Goal: Register for event/course

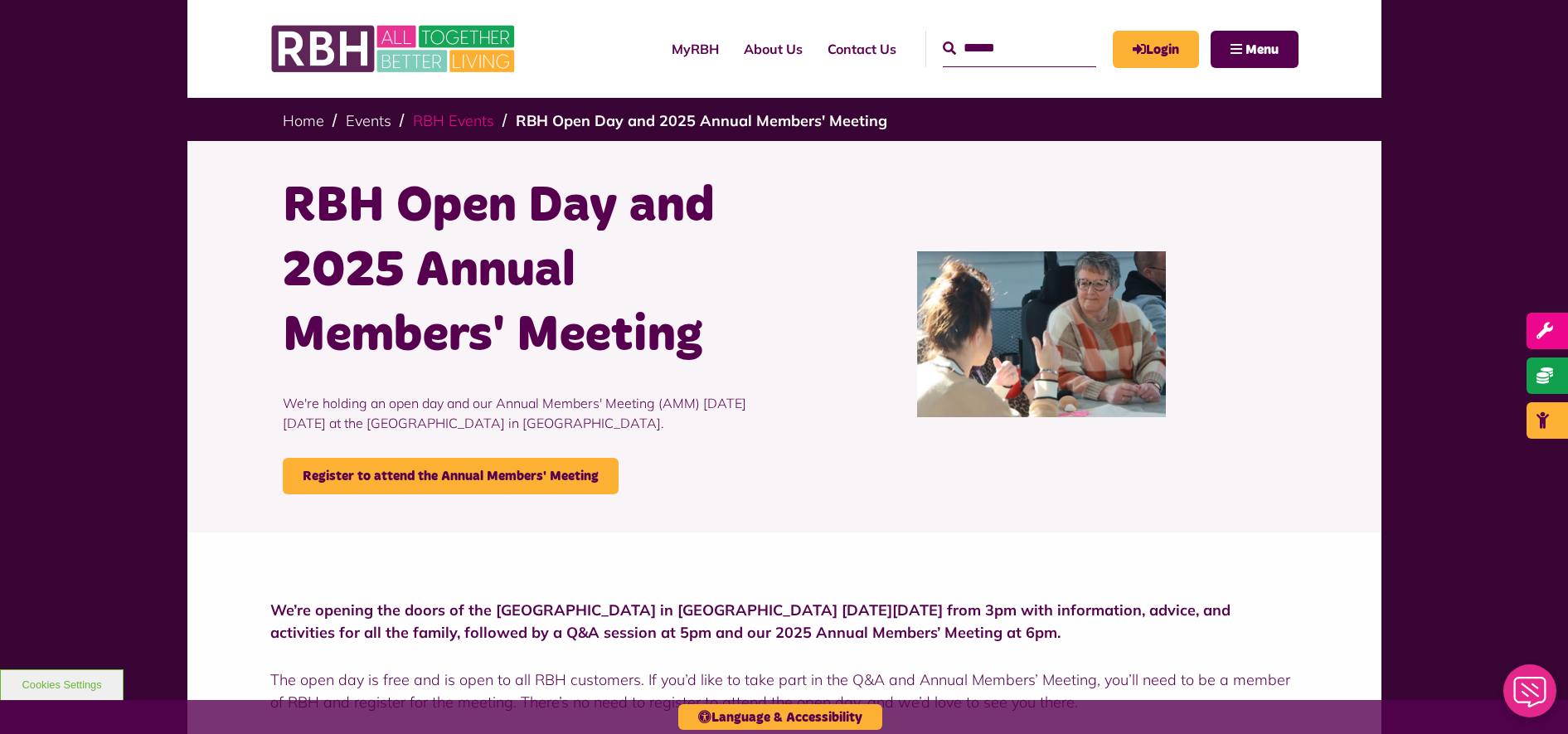
click at [453, 117] on link "RBH Events" at bounding box center [454, 120] width 82 height 19
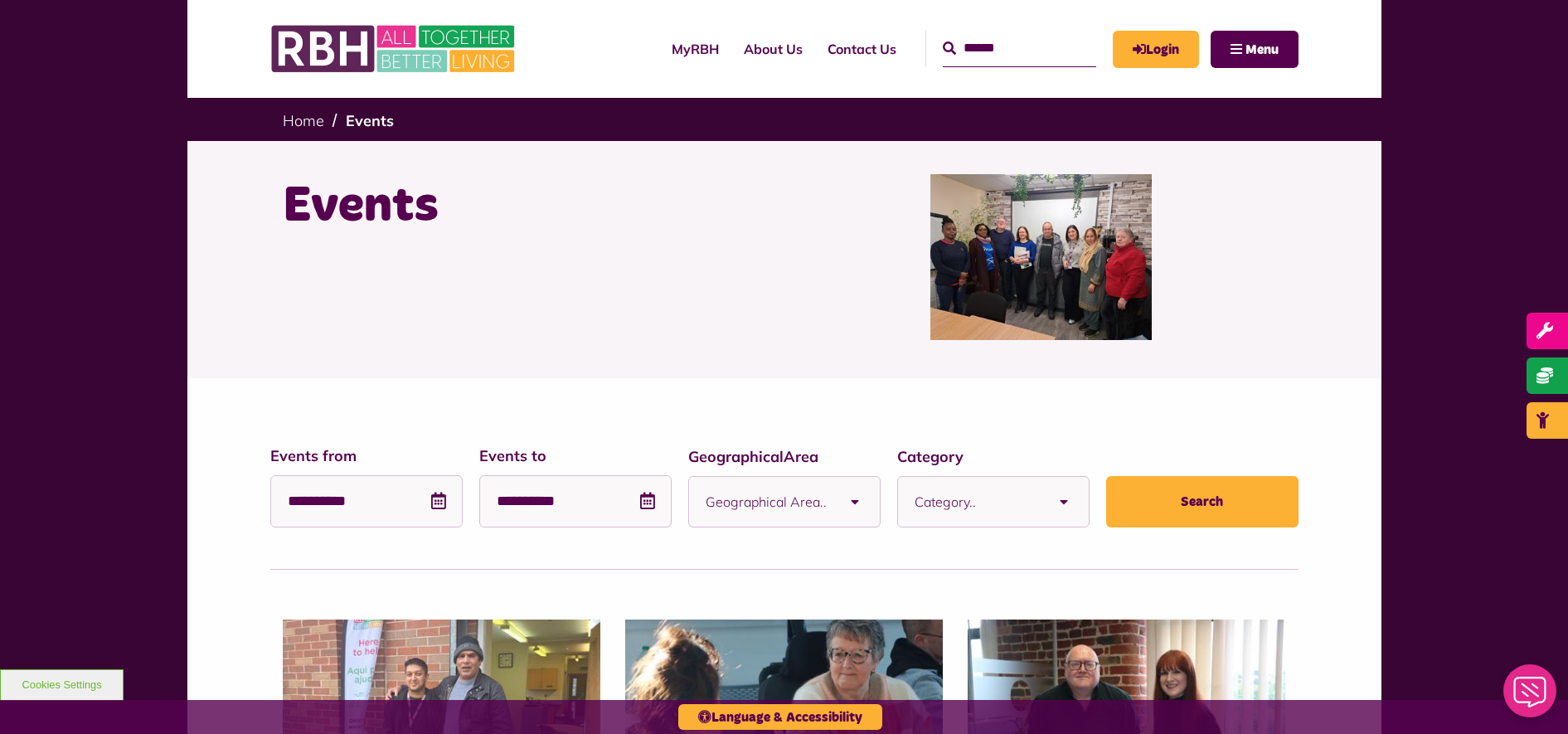
click at [771, 289] on div "Events" at bounding box center [527, 257] width 514 height 166
click at [495, 40] on img at bounding box center [395, 49] width 249 height 65
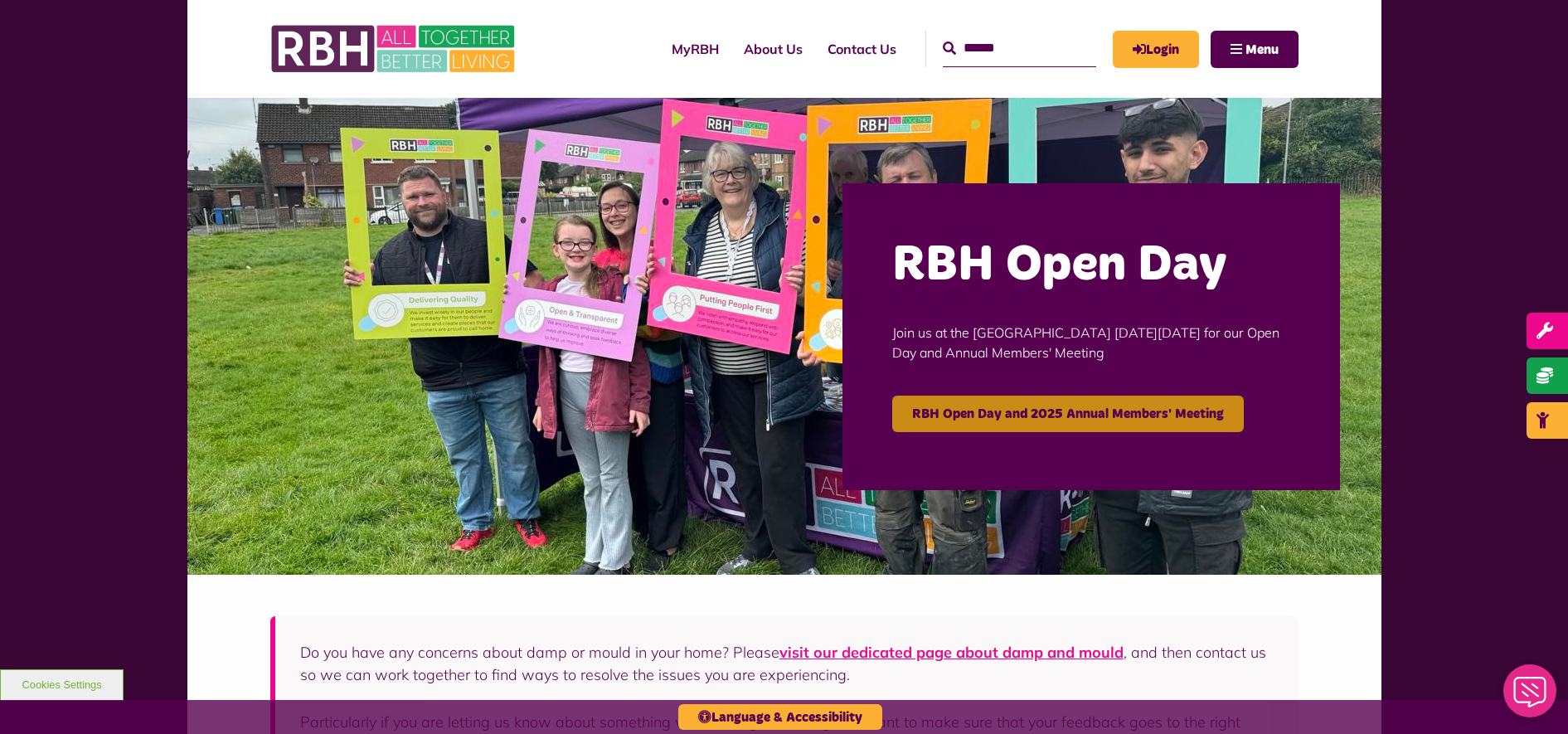
click at [994, 424] on link "RBH Open Day and 2025 Annual Members' Meeting" at bounding box center [1068, 413] width 352 height 36
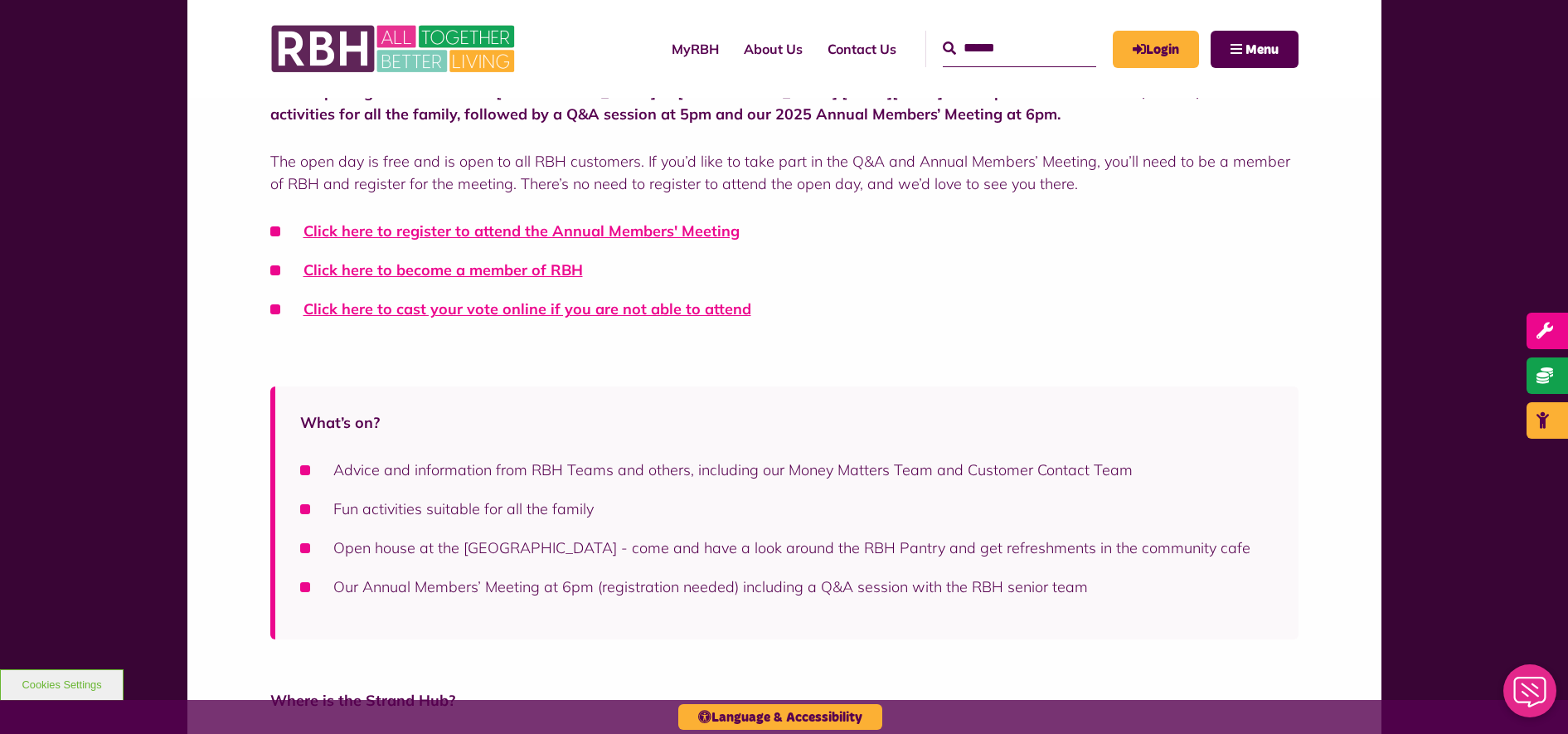
scroll to position [622, 0]
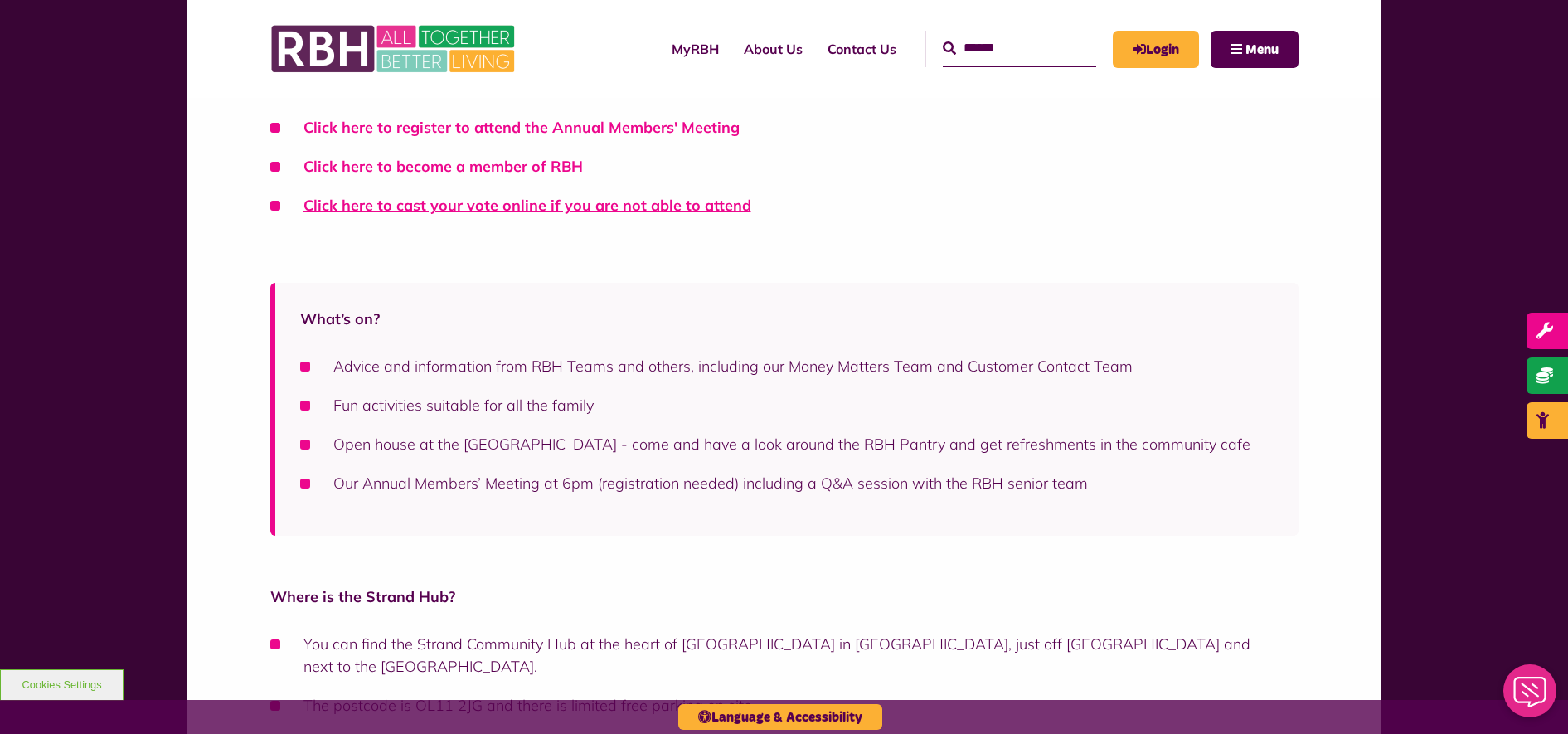
click at [695, 308] on p "What’s on?" at bounding box center [786, 319] width 973 height 22
click at [1087, 232] on div "We’re opening the doors of the Strand Hub in Kirkholt on Tuesday 30 September f…" at bounding box center [784, 105] width 1028 height 257
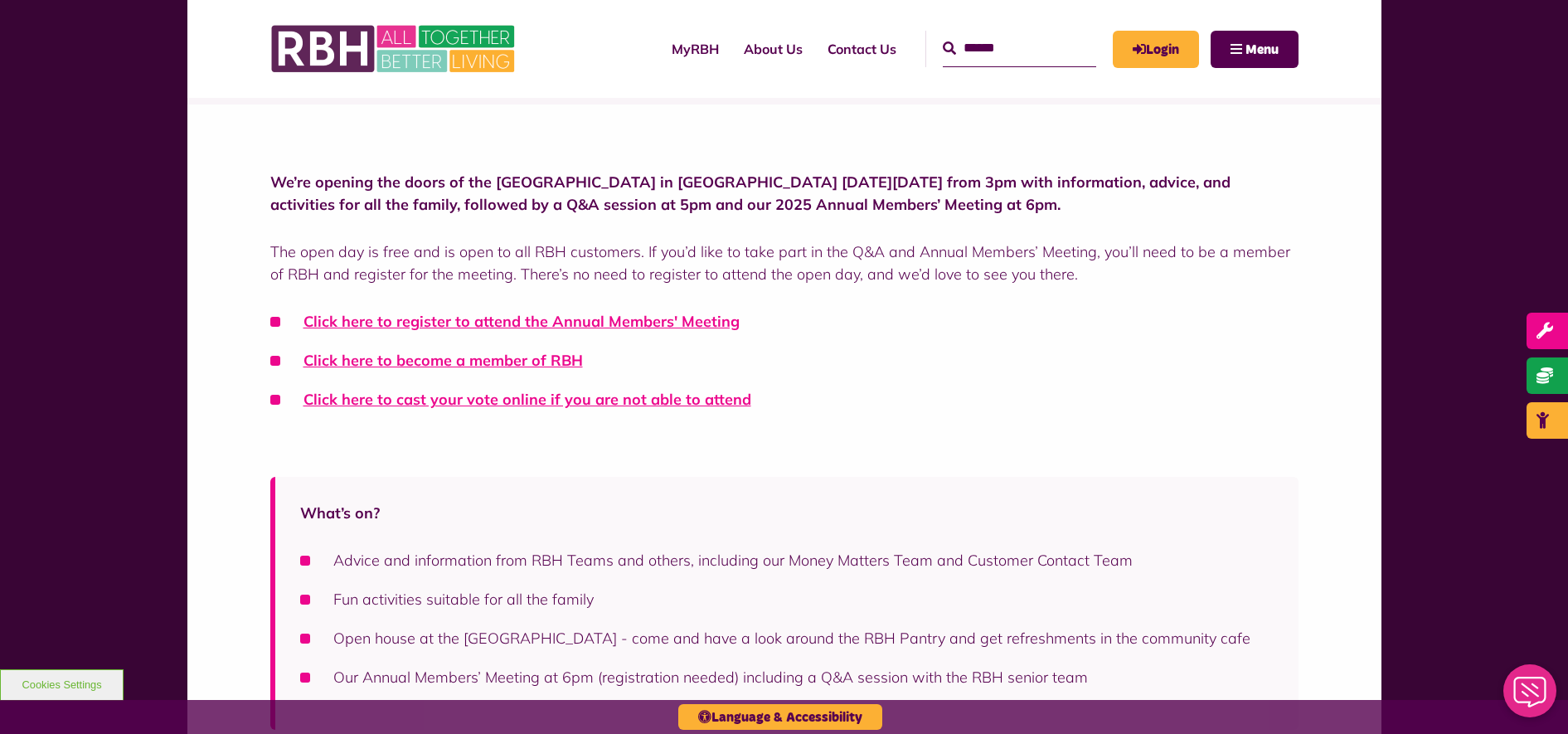
scroll to position [415, 0]
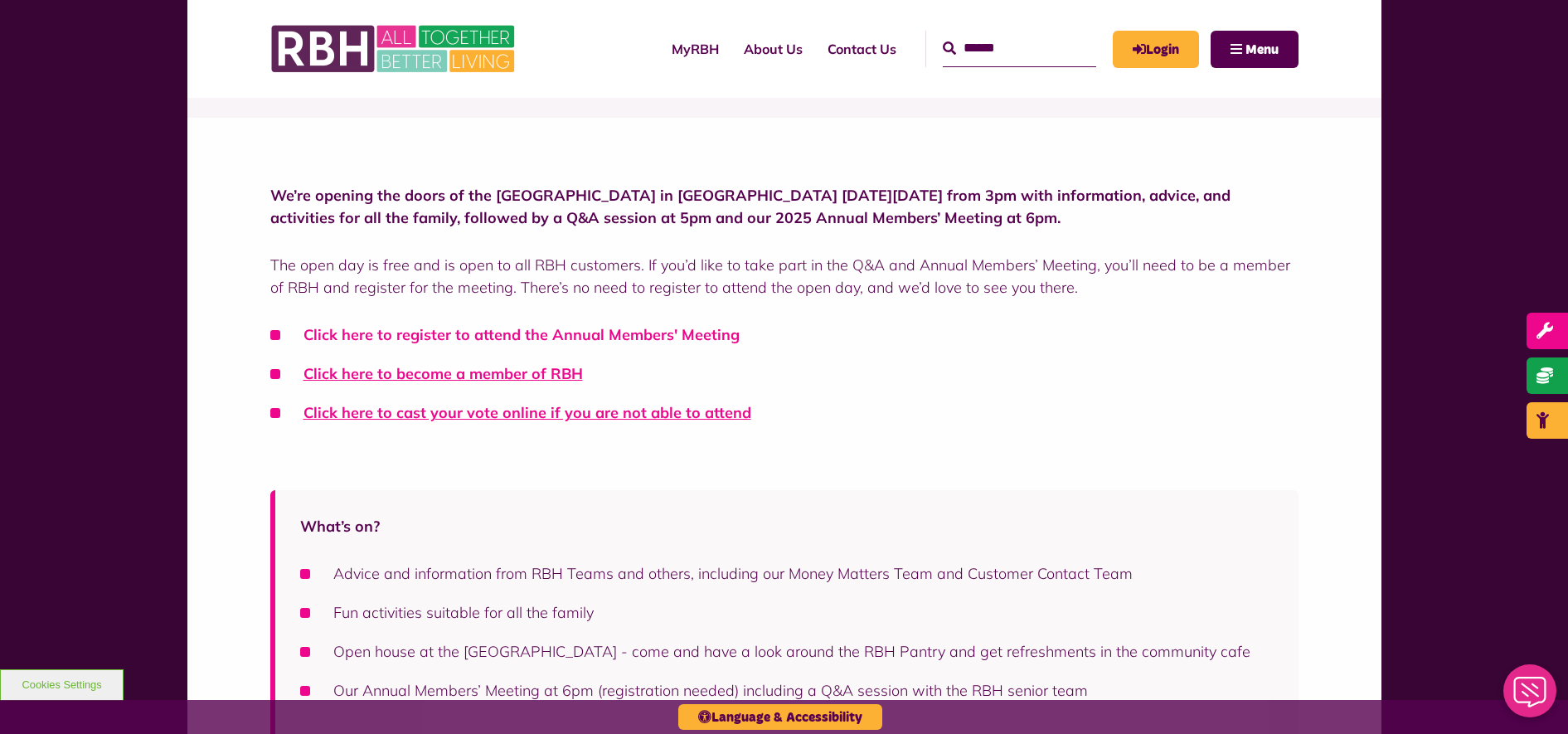
click at [540, 330] on link "Click here to register to attend the Annual Members' Meeting" at bounding box center [521, 335] width 436 height 19
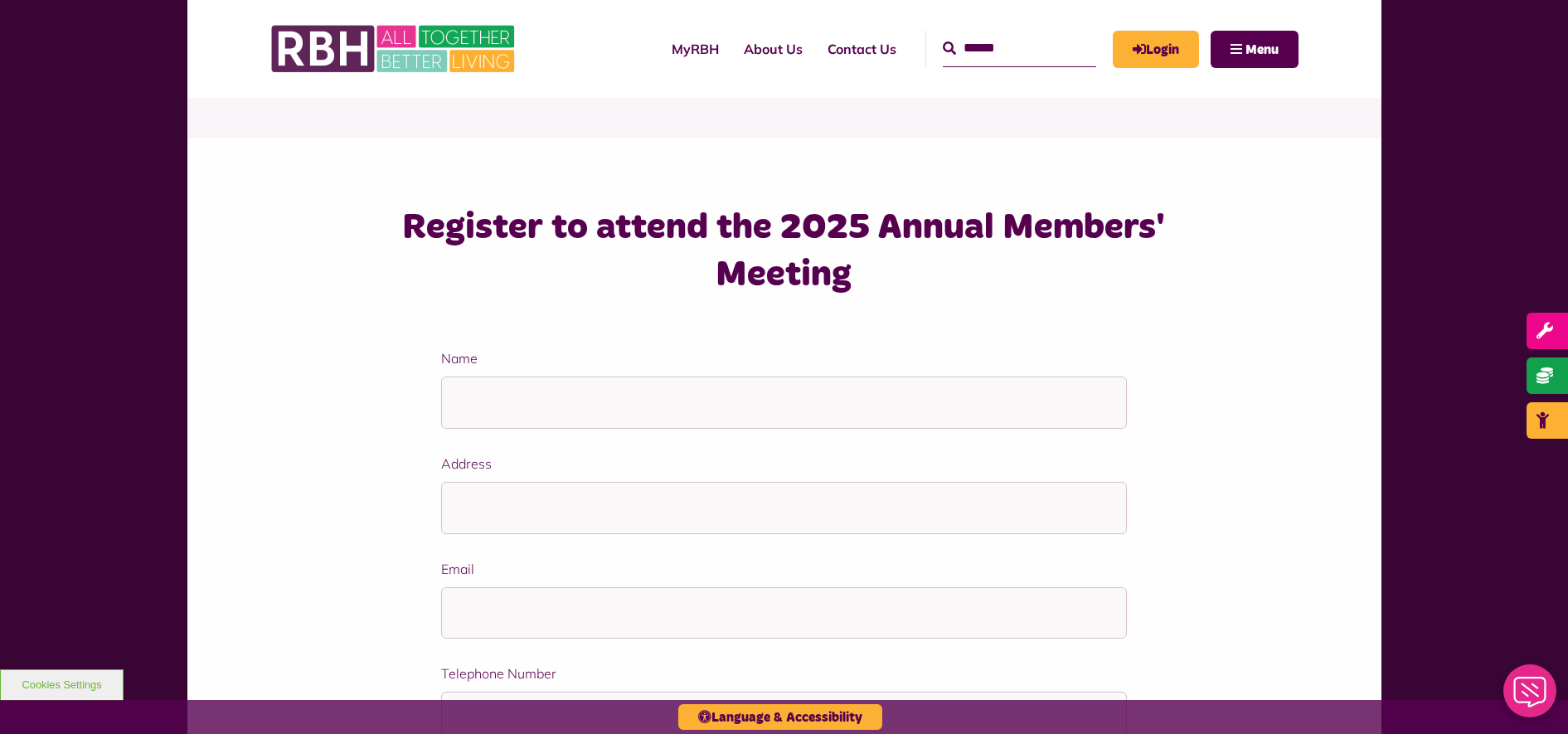
scroll to position [208, 0]
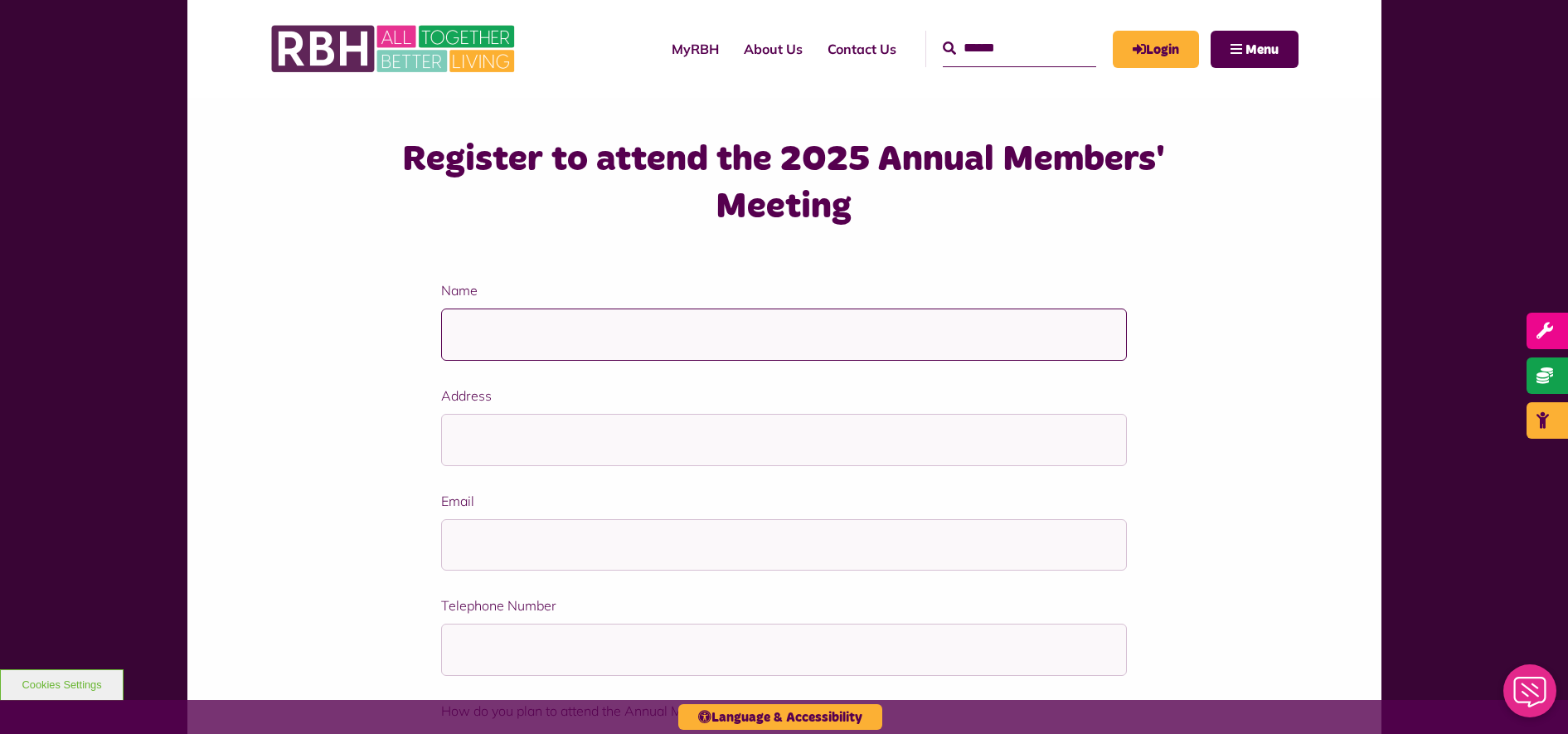
click at [601, 329] on input "Name" at bounding box center [784, 335] width 685 height 52
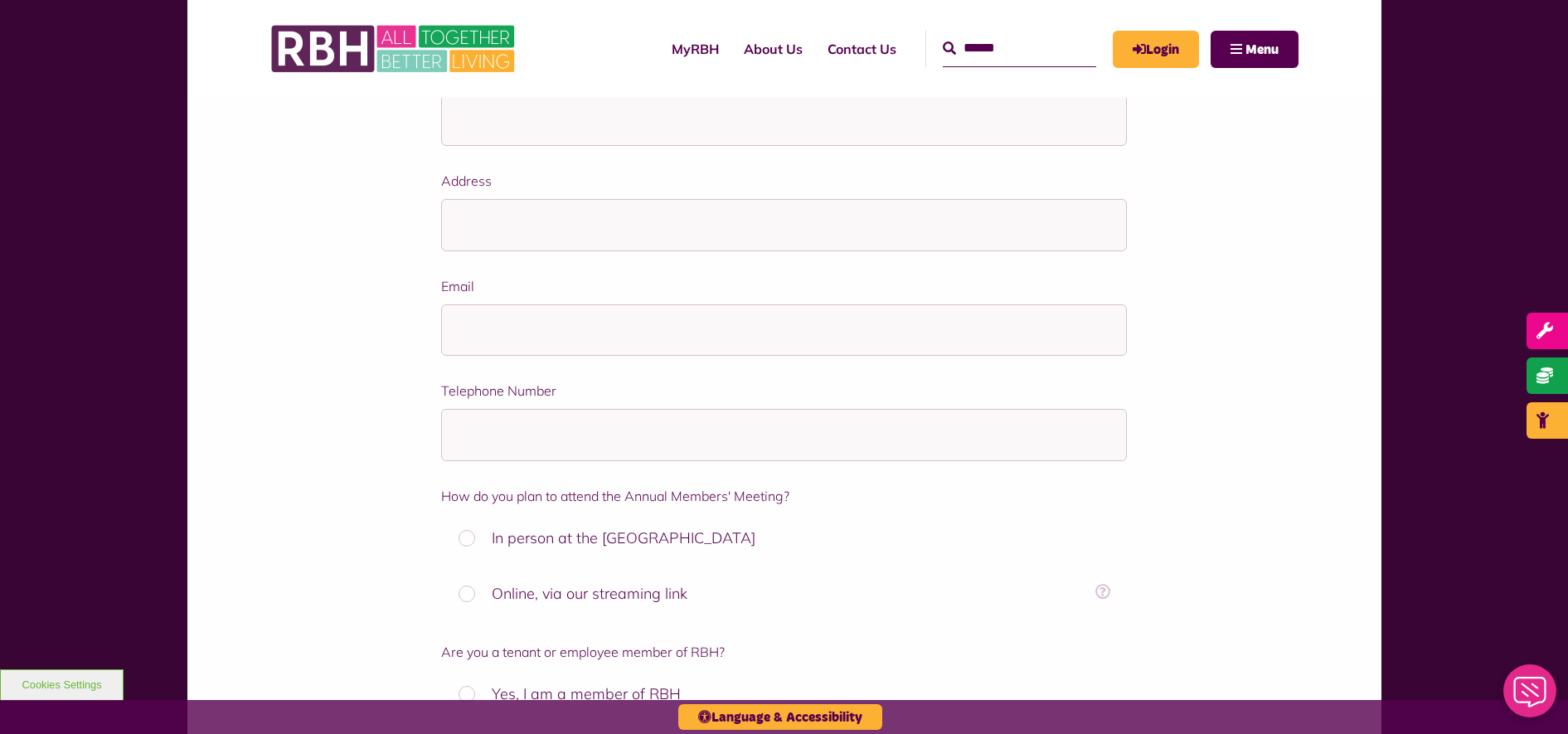
scroll to position [311, 0]
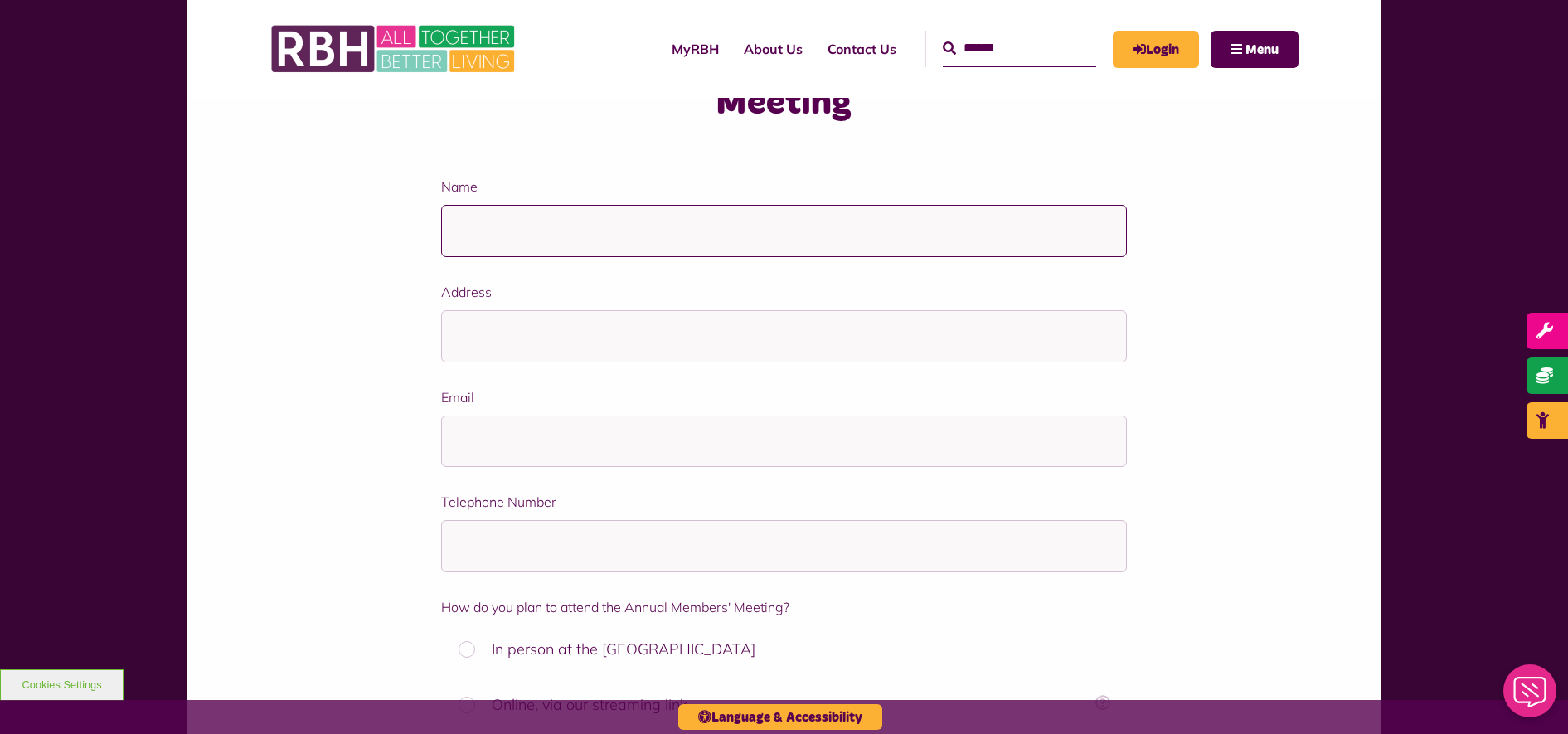
click at [909, 247] on input "Name" at bounding box center [784, 231] width 685 height 52
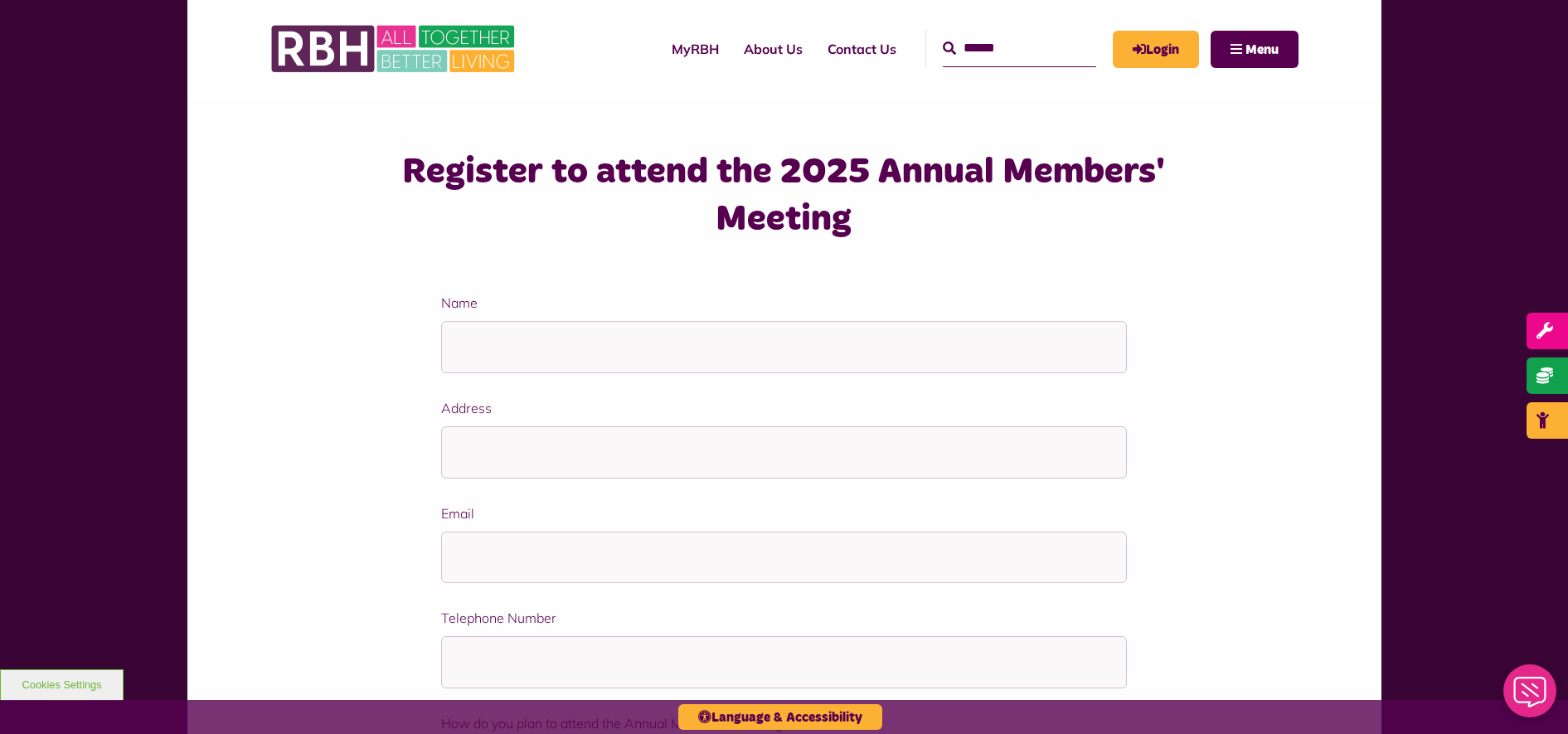
scroll to position [208, 0]
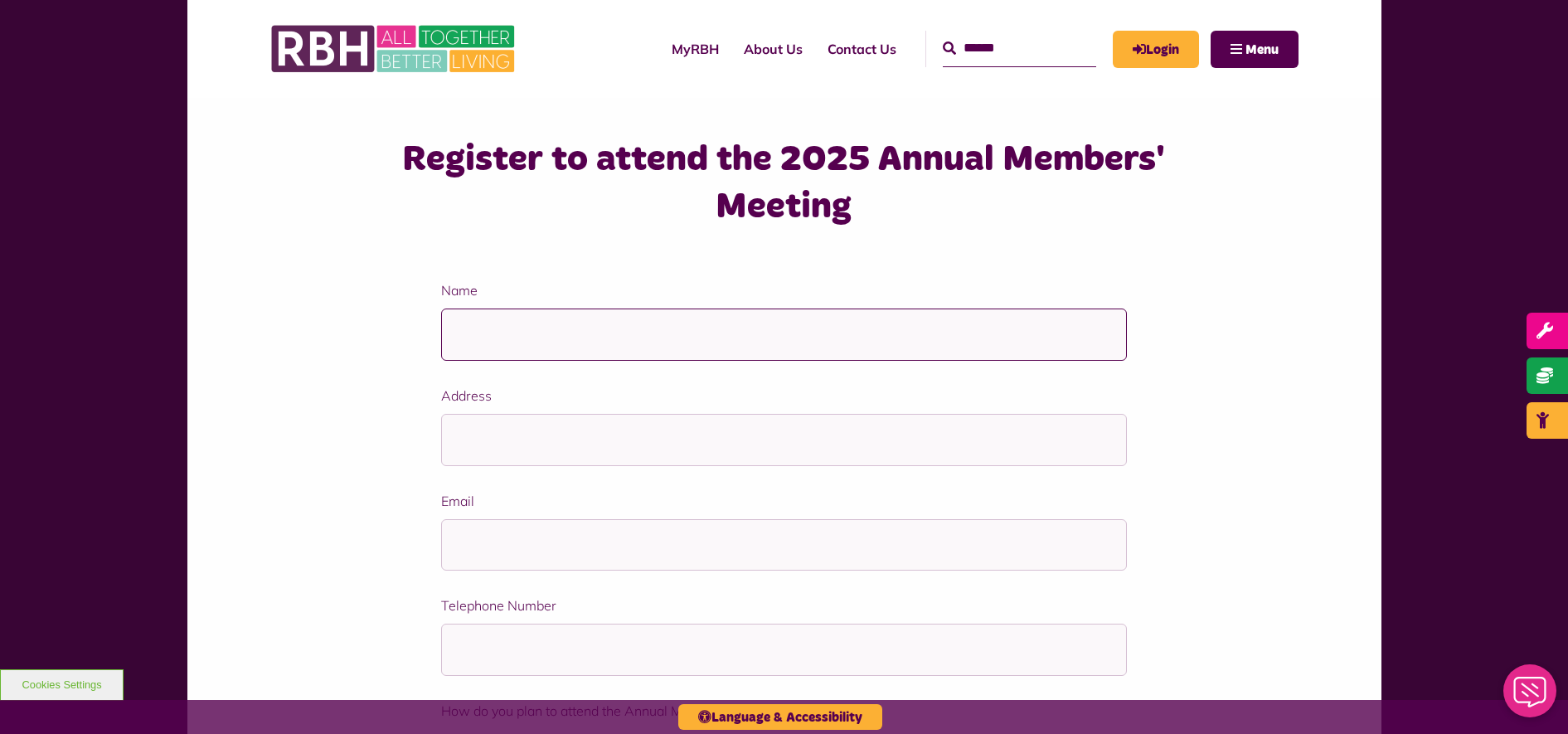
click at [799, 335] on input "Name" at bounding box center [784, 335] width 685 height 52
type input "**********"
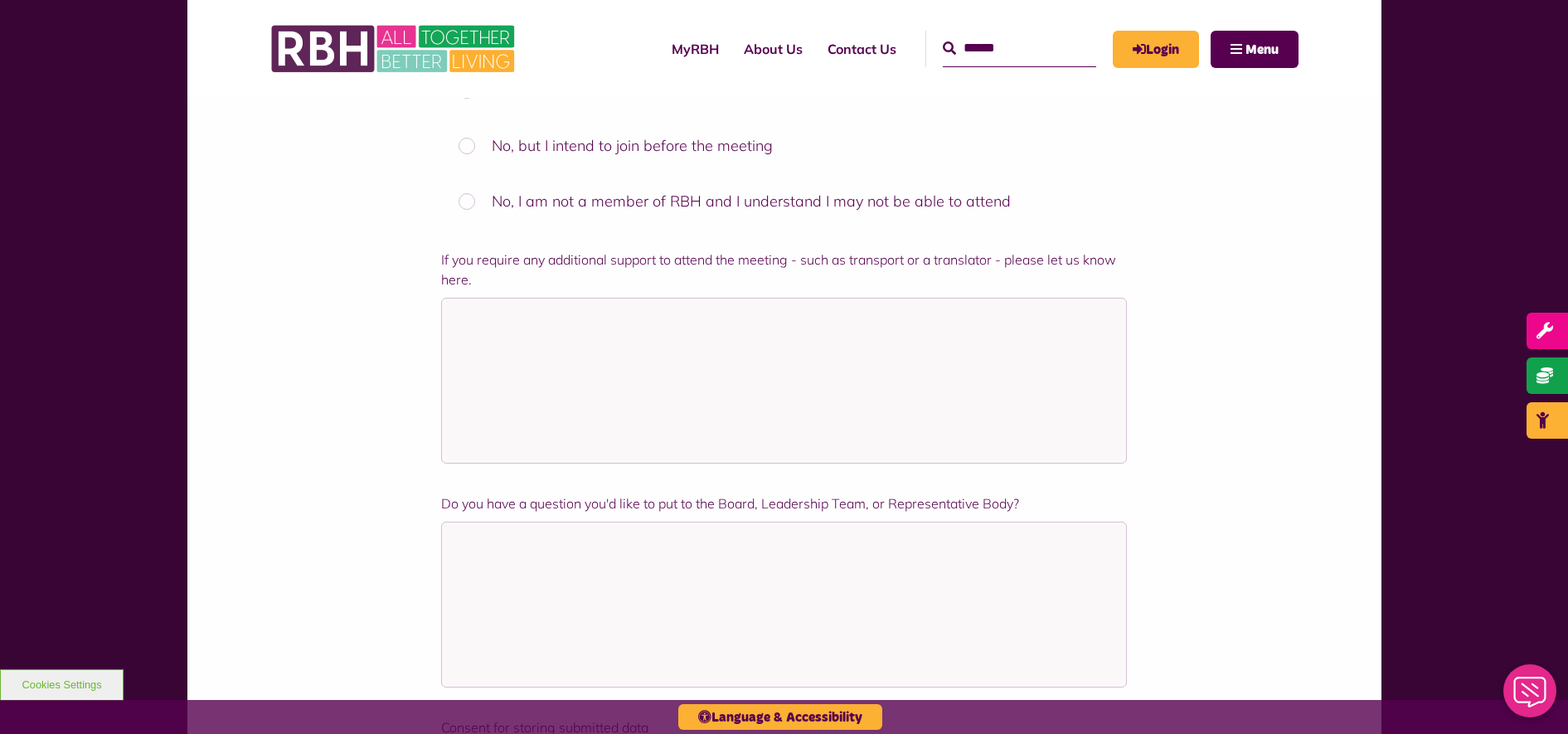
scroll to position [1037, 0]
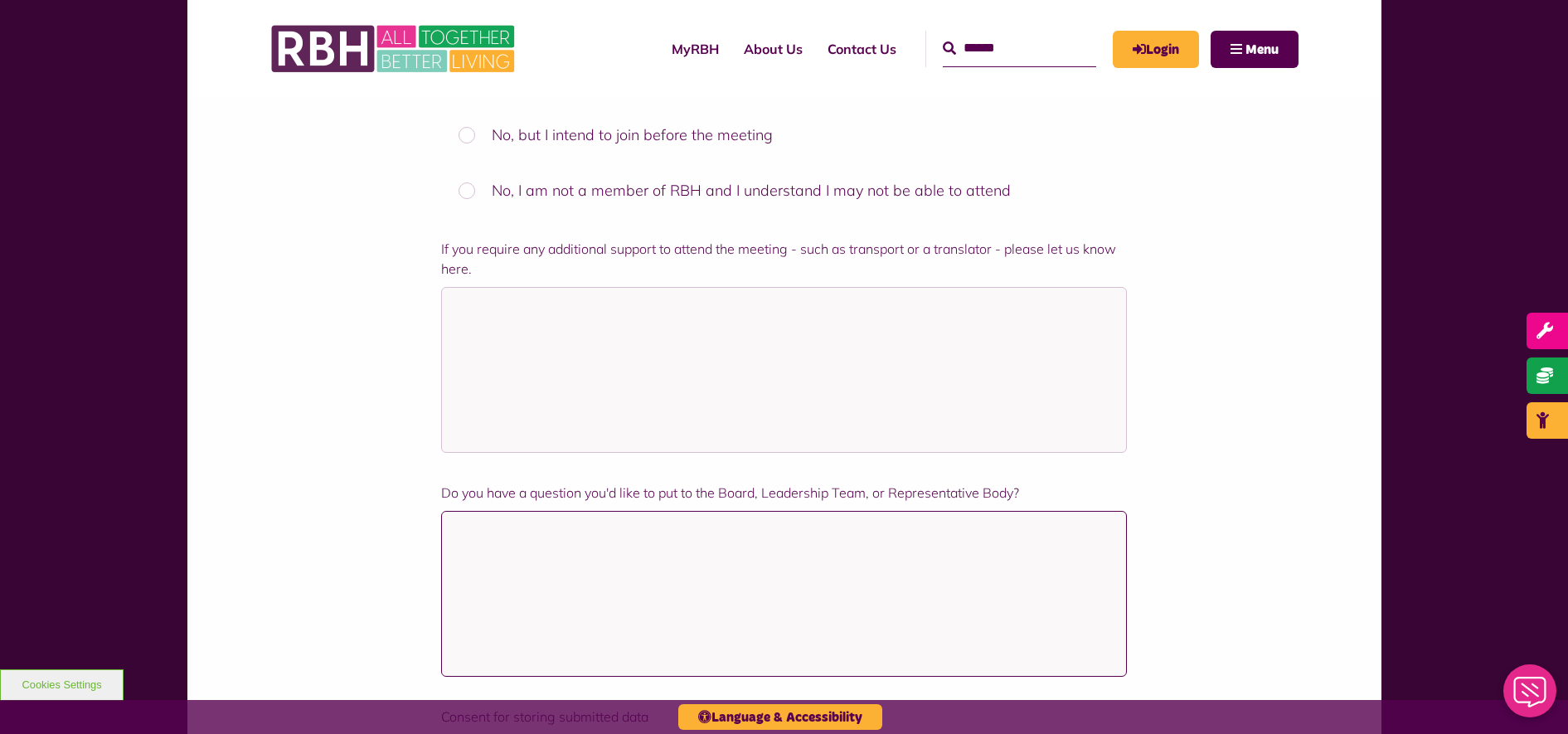
click at [709, 557] on textarea "Do you have a question you'd like to put to the Board, Leadership Team, or Repr…" at bounding box center [784, 593] width 685 height 166
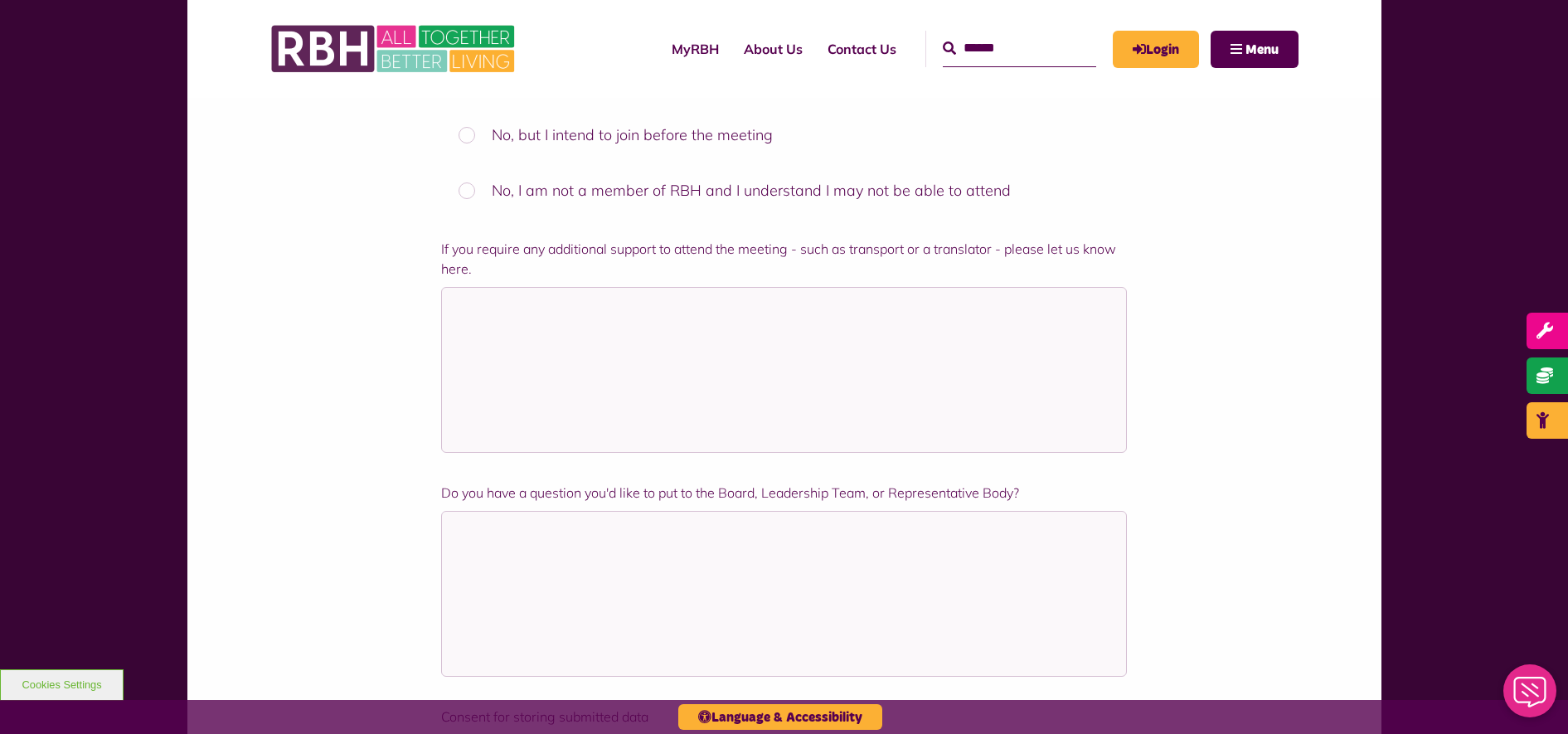
click at [1345, 324] on div "**********" at bounding box center [784, 68] width 1194 height 1656
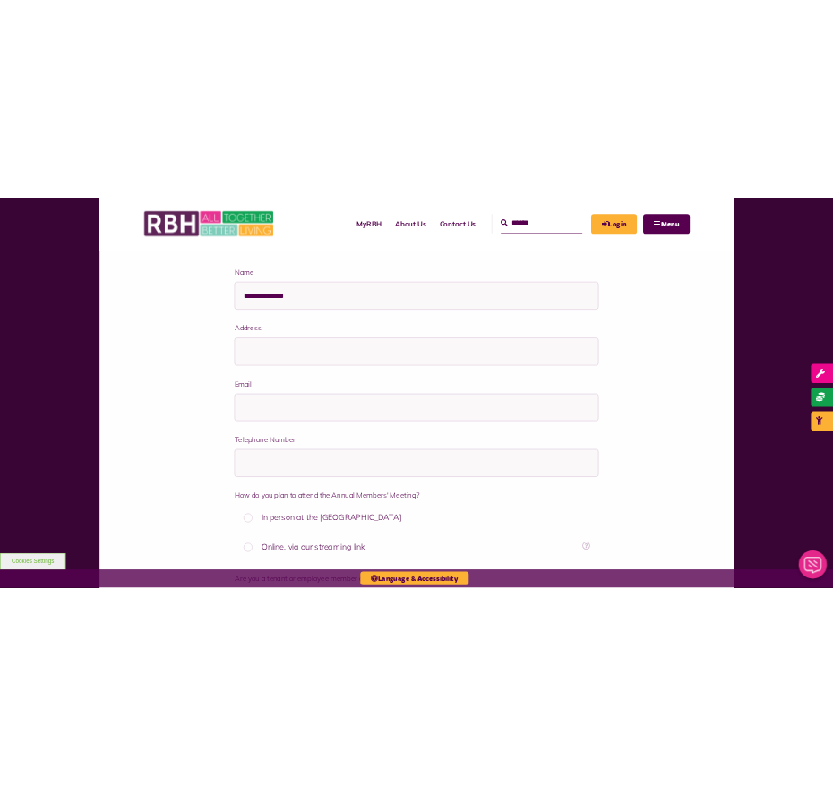
scroll to position [336, 0]
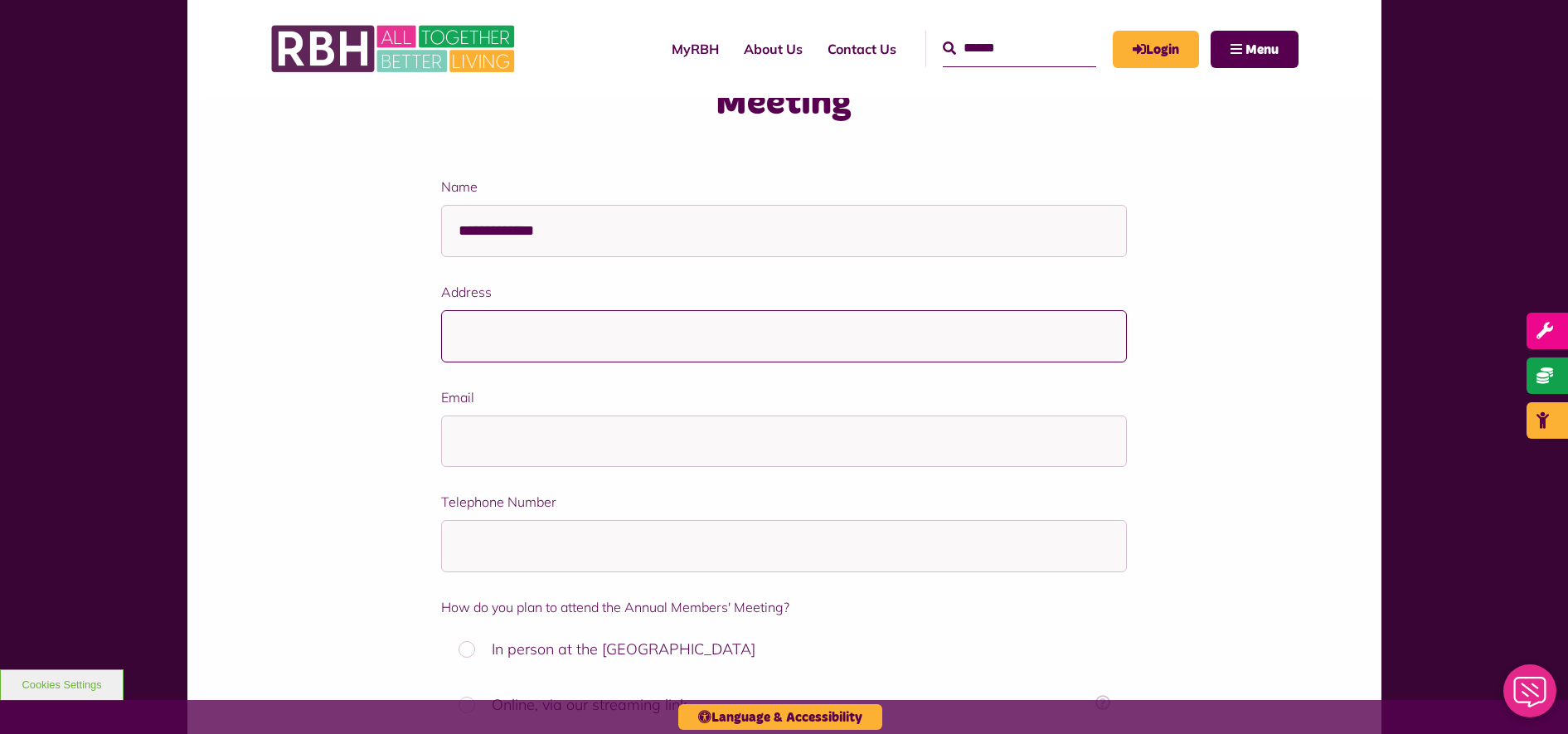
click at [769, 343] on input "Address" at bounding box center [784, 336] width 685 height 52
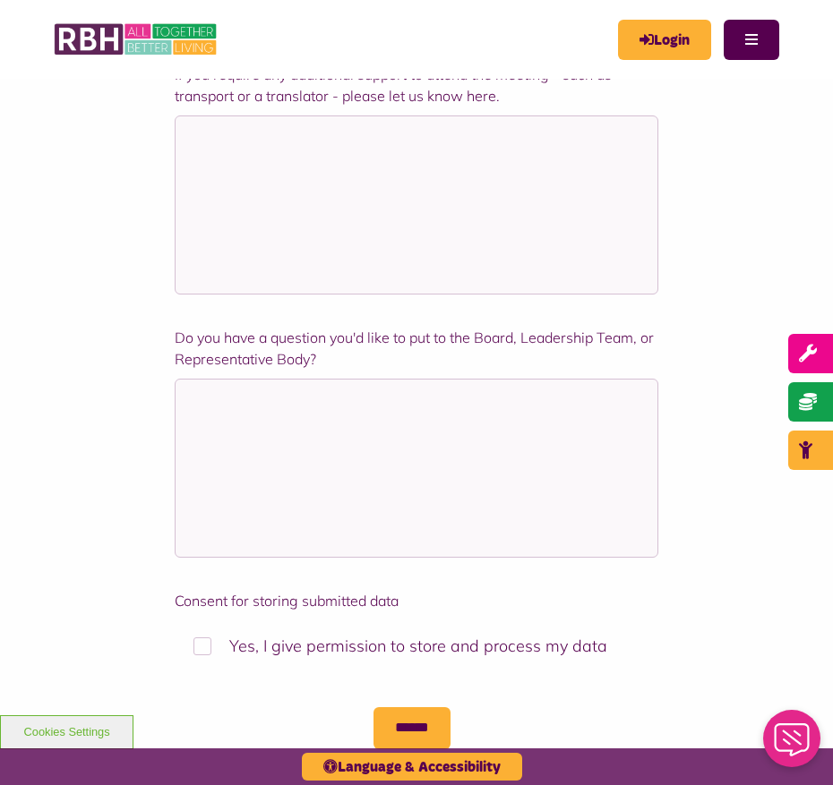
scroll to position [1231, 0]
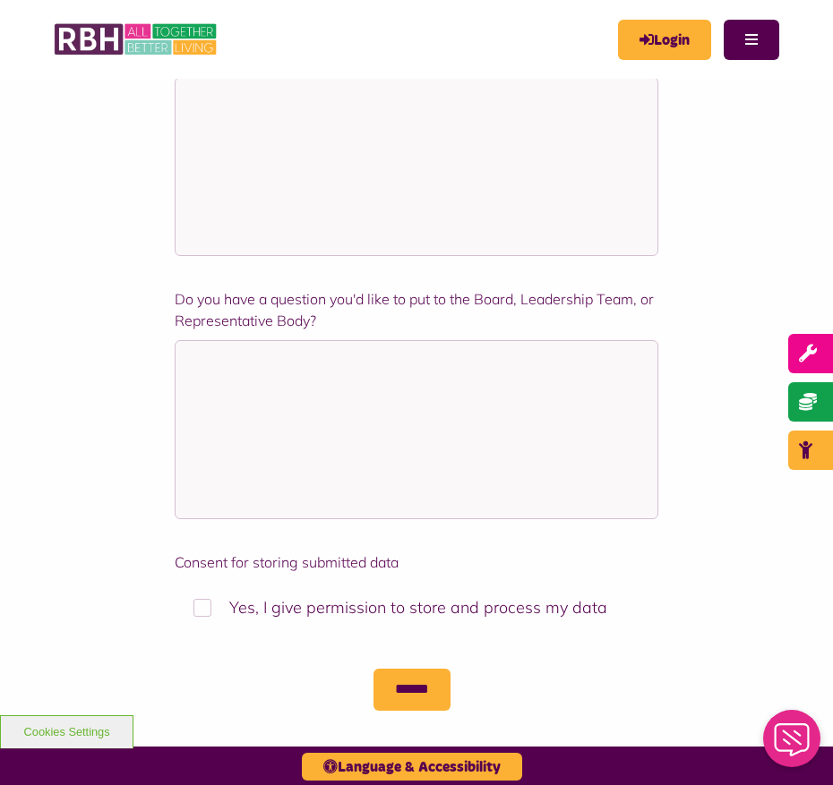
drag, startPoint x: 661, startPoint y: 303, endPoint x: 166, endPoint y: 308, distance: 495.1
drag, startPoint x: 166, startPoint y: 308, endPoint x: 328, endPoint y: 324, distance: 162.8
click at [329, 324] on label "Do you have a question you'd like to put to the Board, Leadership Team, or Repr…" at bounding box center [416, 309] width 483 height 43
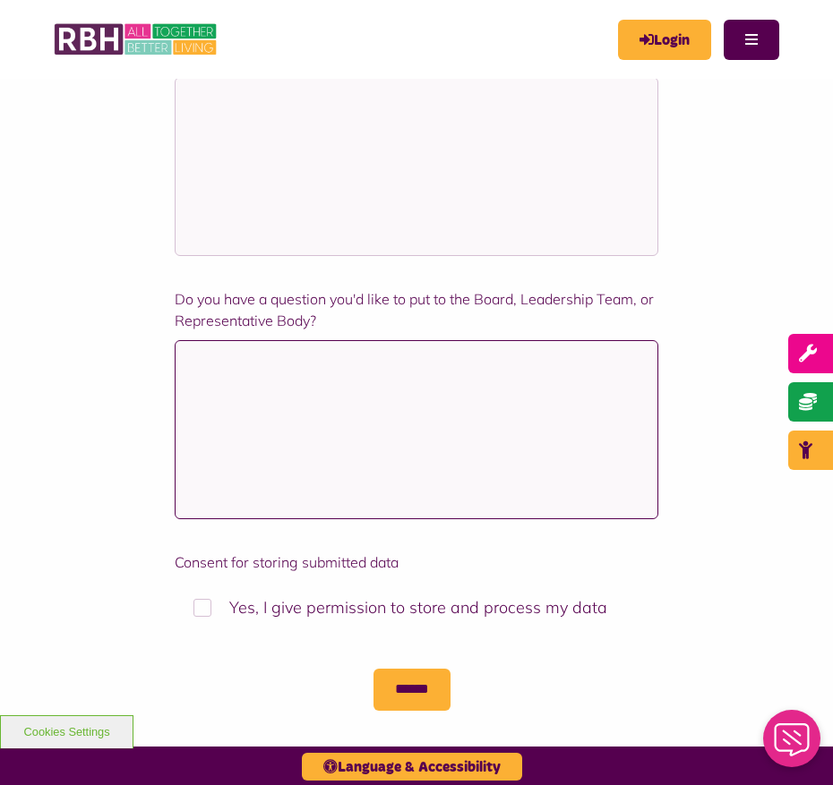
click at [329, 340] on textarea "Do you have a question you'd like to put to the Board, Leadership Team, or Repr…" at bounding box center [416, 429] width 483 height 179
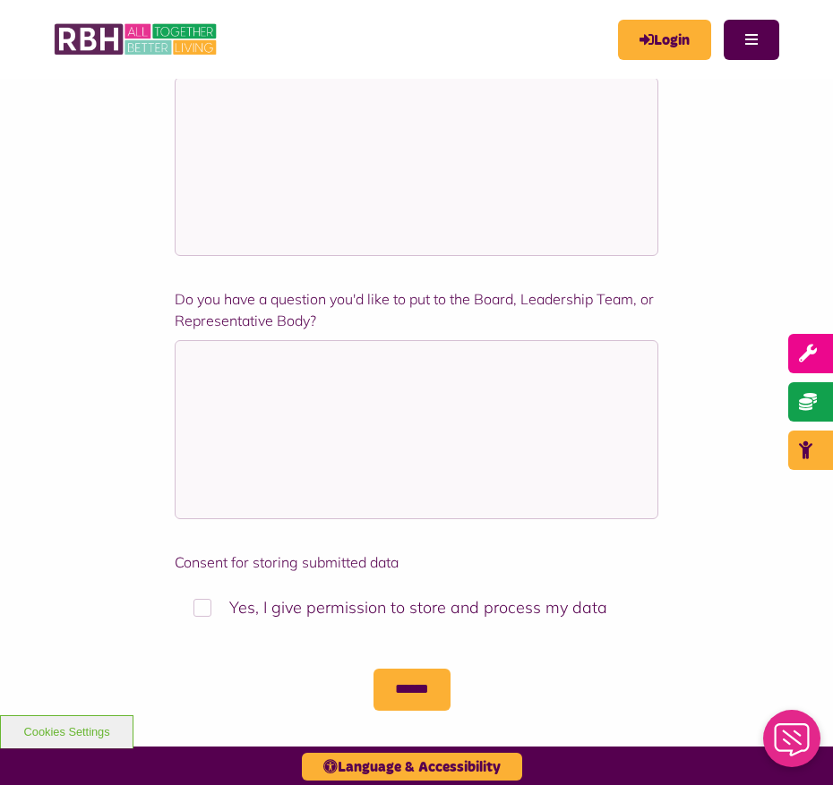
drag, startPoint x: 323, startPoint y: 324, endPoint x: 177, endPoint y: 296, distance: 148.5
click at [177, 296] on label "Do you have a question you'd like to put to the Board, Leadership Team, or Repr…" at bounding box center [416, 309] width 483 height 43
drag, startPoint x: 177, startPoint y: 296, endPoint x: 432, endPoint y: 308, distance: 255.4
click at [432, 308] on label "Do you have a question you'd like to put to the Board, Leadership Team, or Repr…" at bounding box center [416, 309] width 483 height 43
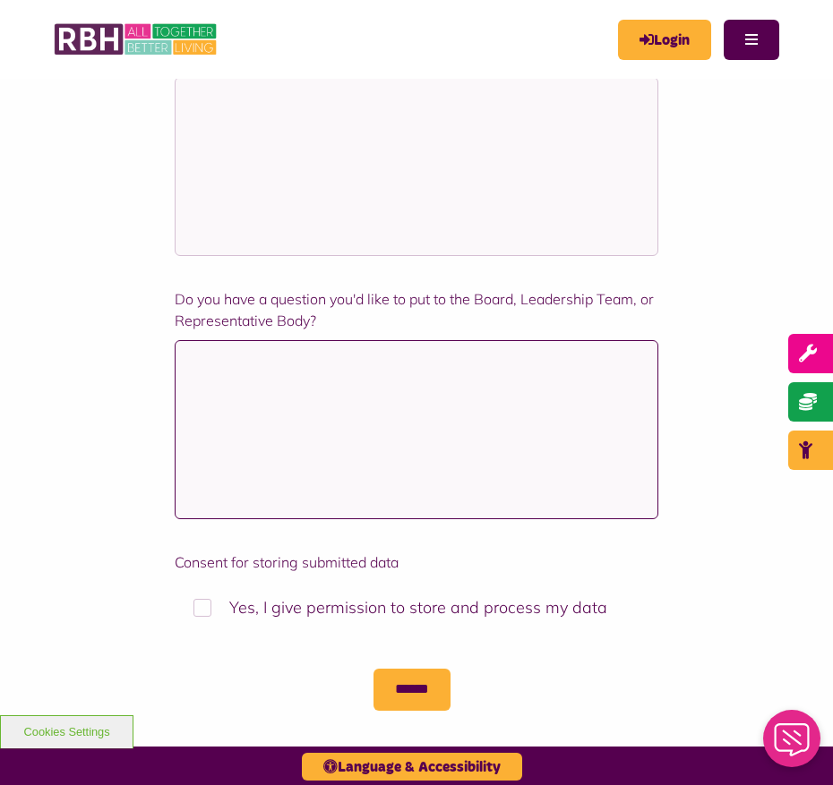
click at [432, 340] on textarea "Do you have a question you'd like to put to the Board, Leadership Team, or Repr…" at bounding box center [416, 429] width 483 height 179
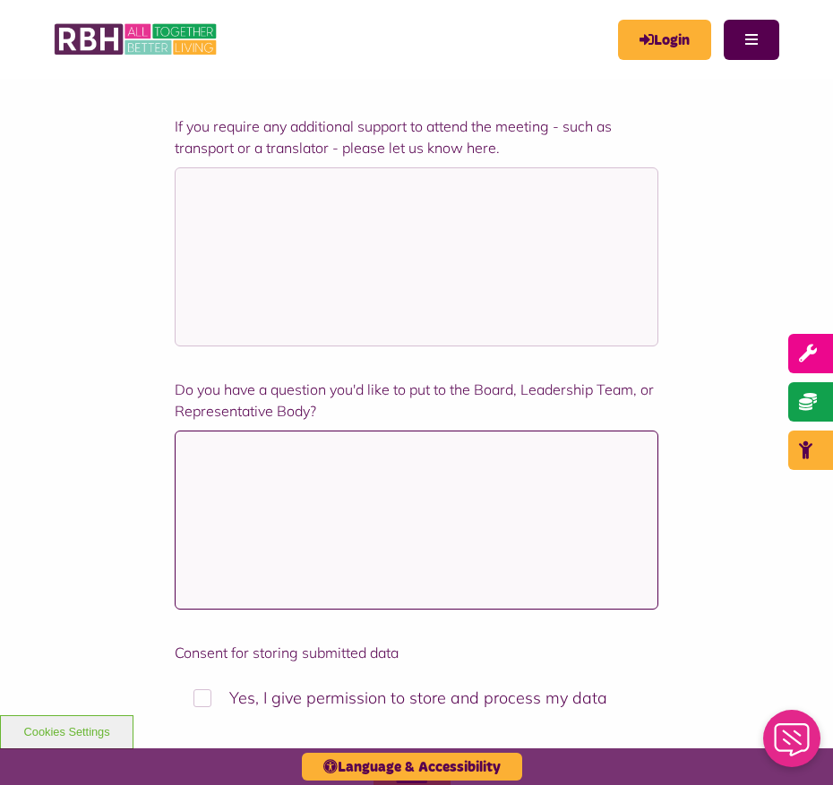
scroll to position [1007, 0]
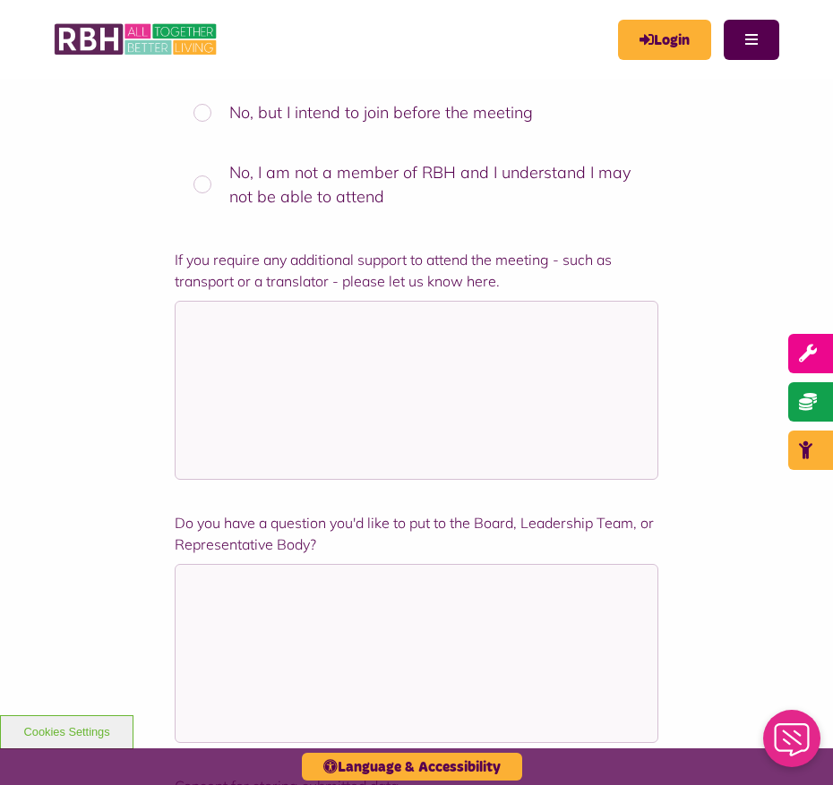
click at [705, 346] on div "**********" at bounding box center [416, 154] width 725 height 1560
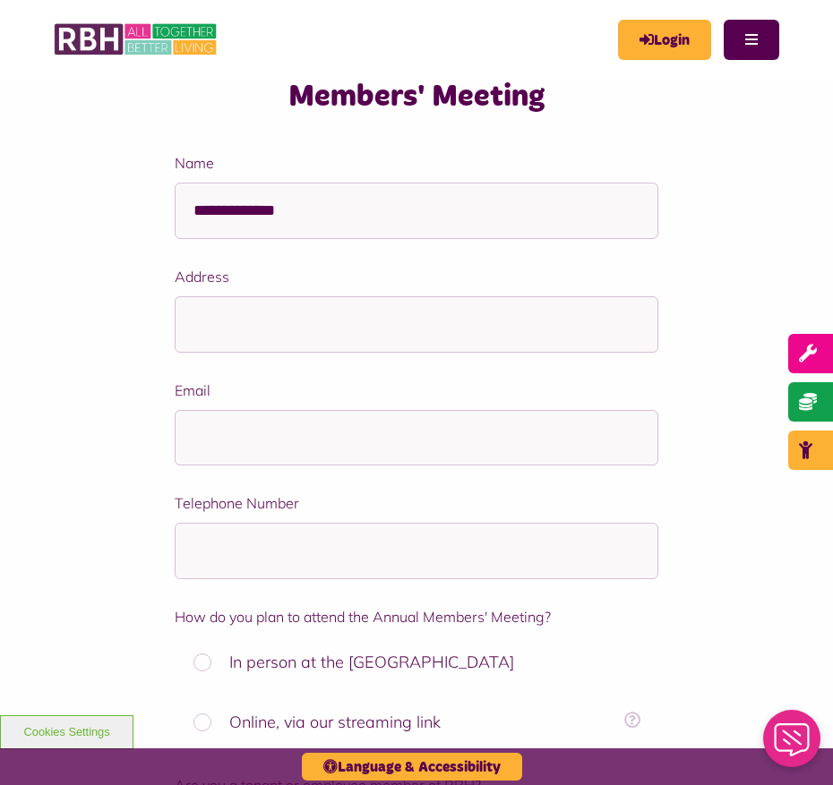
scroll to position [112, 0]
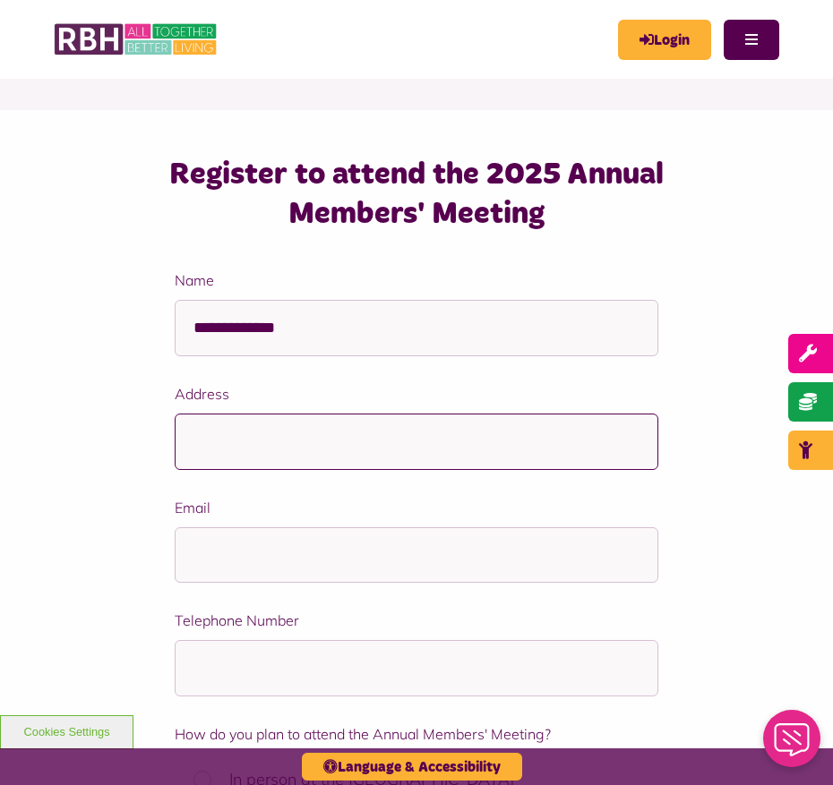
click at [278, 448] on input "Address" at bounding box center [416, 442] width 483 height 56
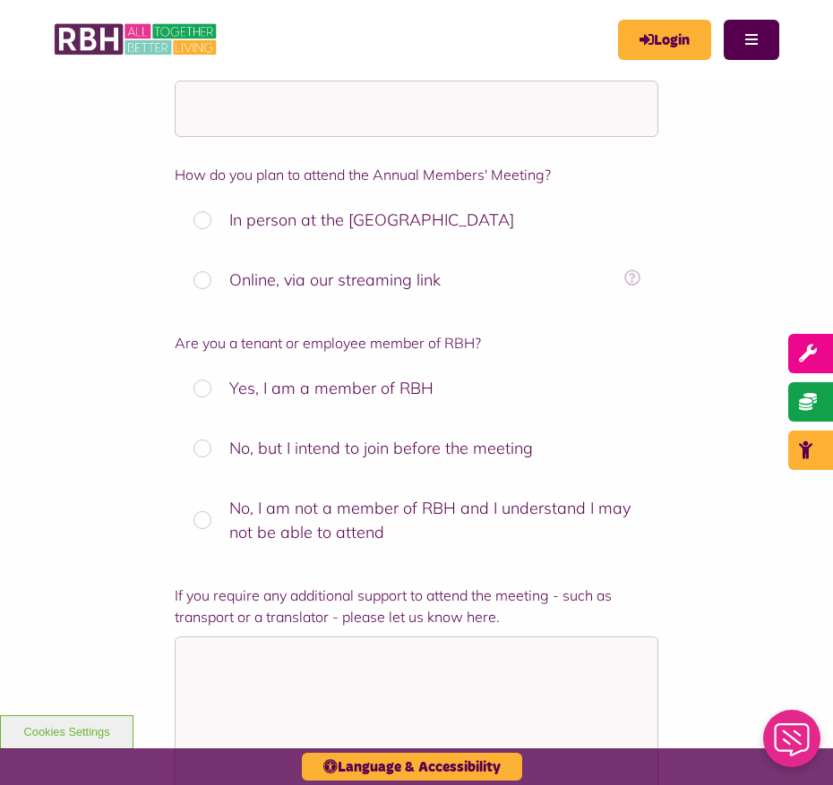
scroll to position [783, 0]
